Goal: Information Seeking & Learning: Compare options

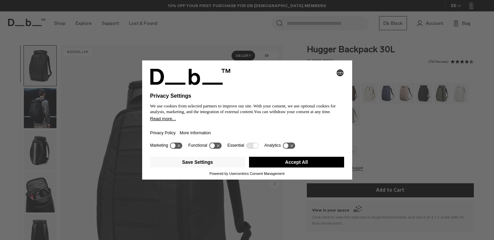
click at [298, 164] on button "Accept All" at bounding box center [296, 162] width 95 height 11
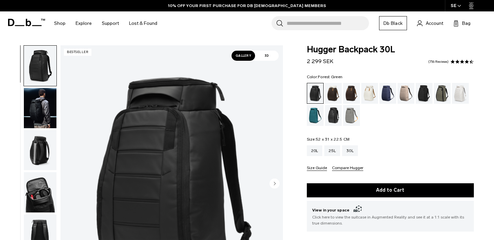
click at [441, 94] on div "Forest Green" at bounding box center [442, 93] width 17 height 21
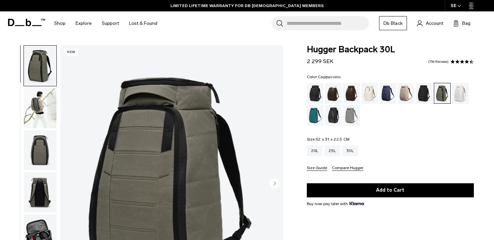
click at [333, 93] on div "Cappuccino" at bounding box center [333, 93] width 17 height 21
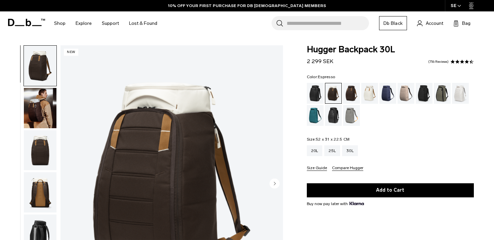
click at [349, 94] on div "Espresso" at bounding box center [351, 93] width 17 height 21
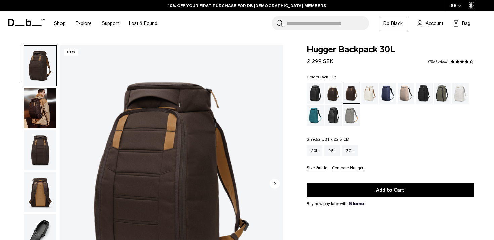
click at [315, 96] on div "Black Out" at bounding box center [315, 93] width 17 height 21
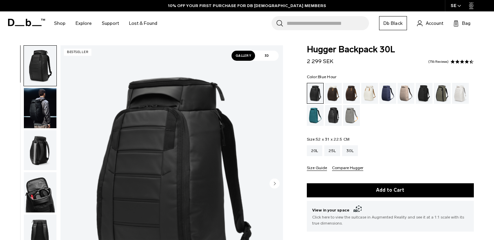
click at [392, 92] on div "Blue Hour" at bounding box center [387, 93] width 17 height 21
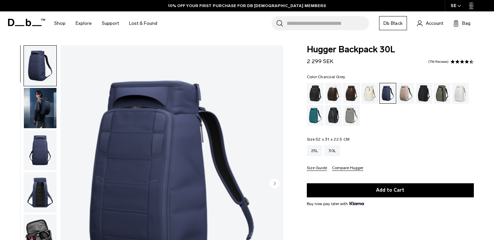
click at [424, 95] on div "Charcoal Grey" at bounding box center [424, 93] width 17 height 21
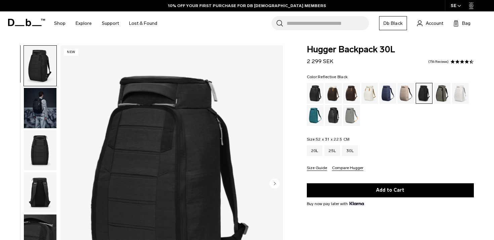
click at [332, 117] on div "Reflective Black" at bounding box center [333, 115] width 17 height 21
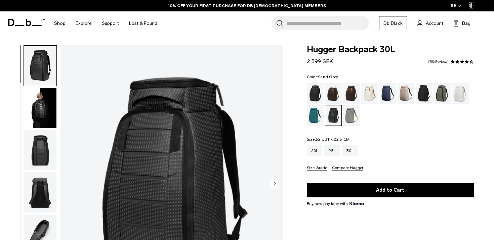
click at [348, 116] on div "Sand Grey" at bounding box center [351, 115] width 17 height 21
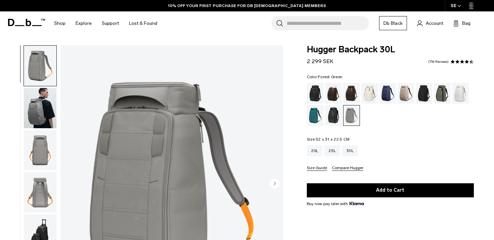
click at [443, 94] on div "Forest Green" at bounding box center [442, 93] width 17 height 21
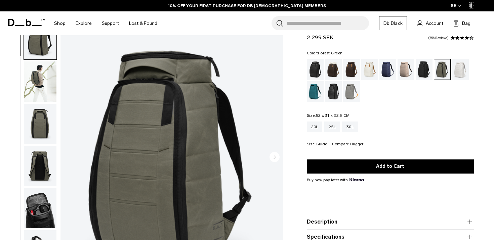
scroll to position [25, 0]
